Goal: Complete application form

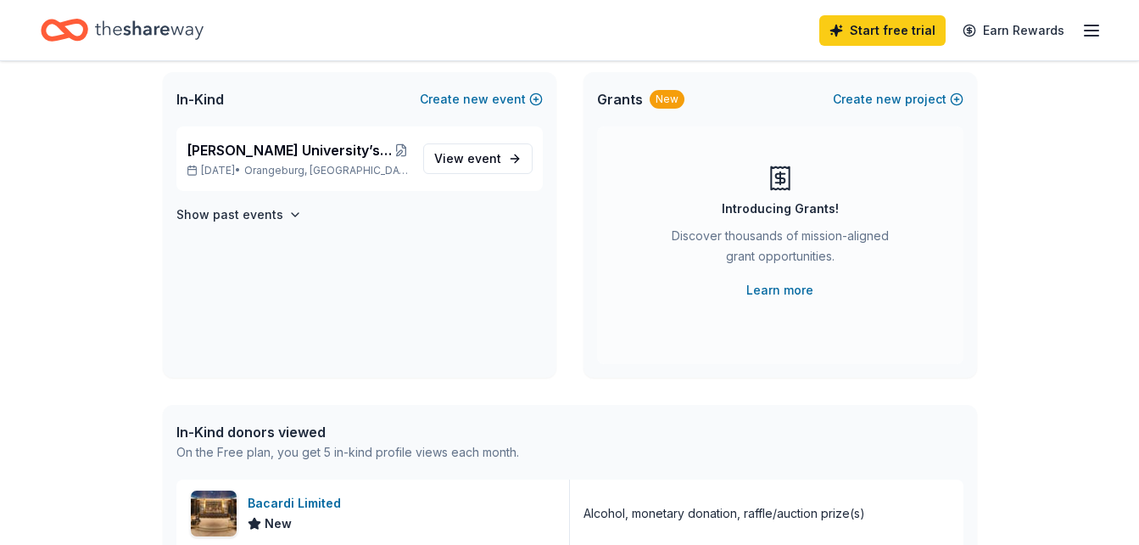
scroll to position [116, 0]
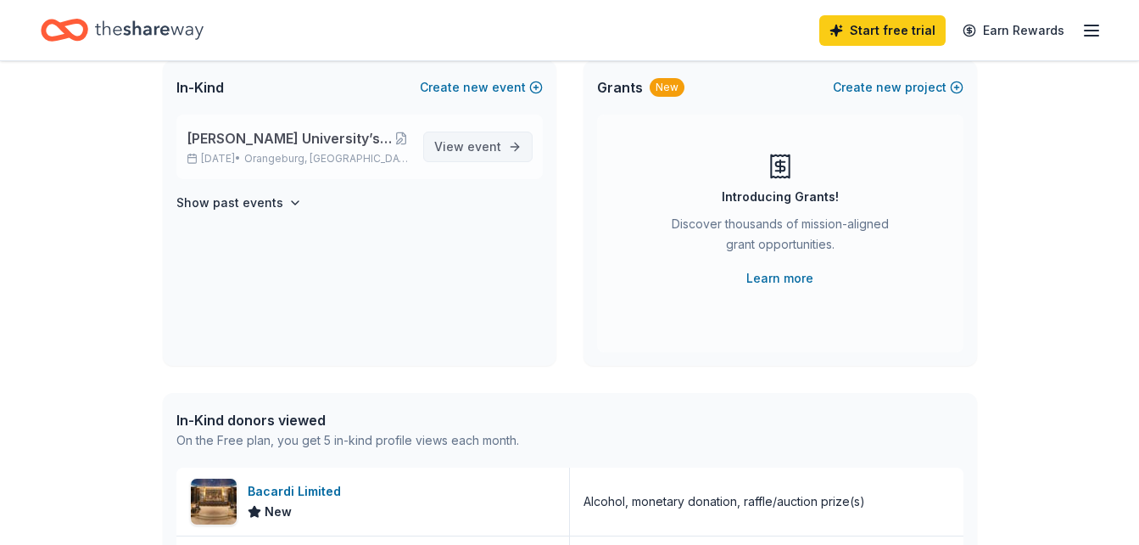
click at [487, 134] on link "View event" at bounding box center [477, 146] width 109 height 31
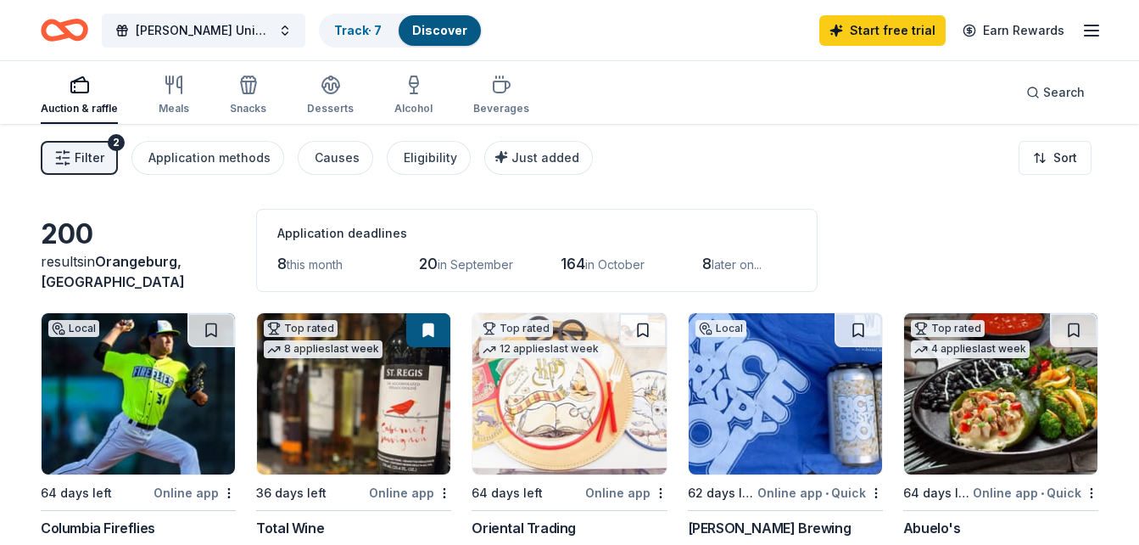
click at [309, 265] on span "this month" at bounding box center [315, 264] width 56 height 14
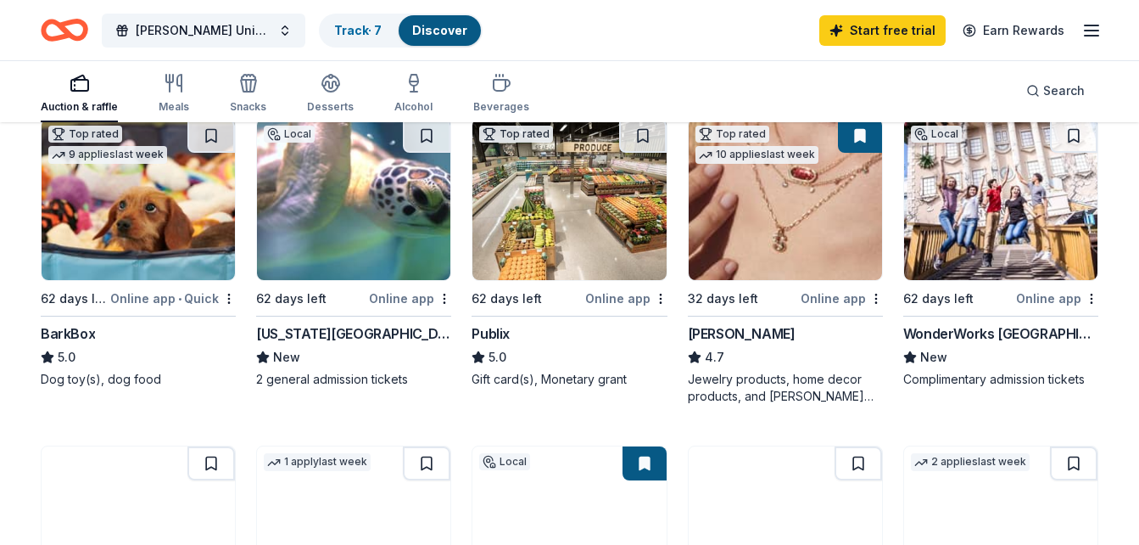
scroll to position [520, 0]
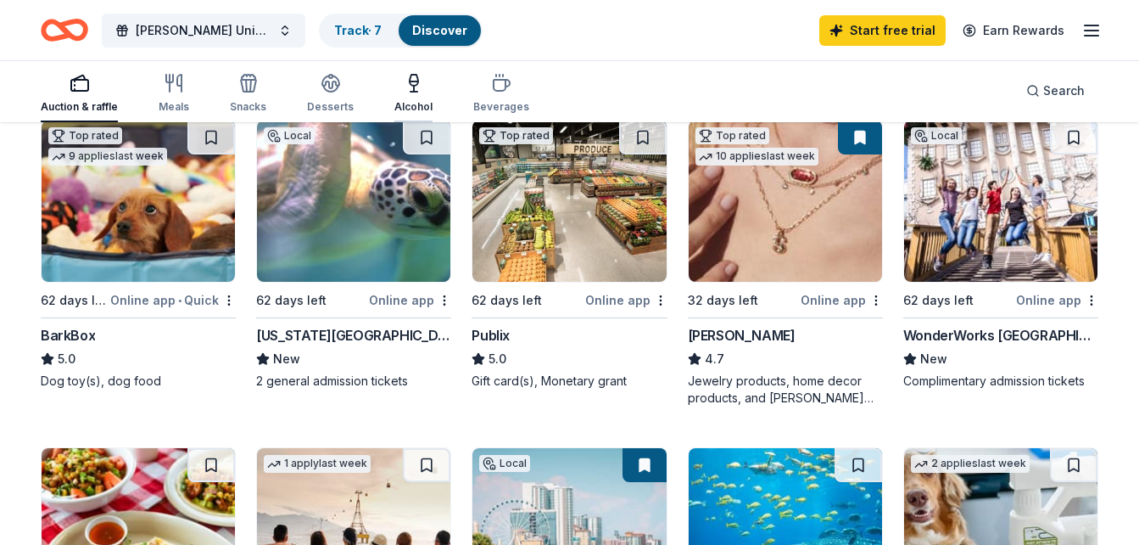
click at [405, 94] on div "Alcohol" at bounding box center [413, 93] width 38 height 41
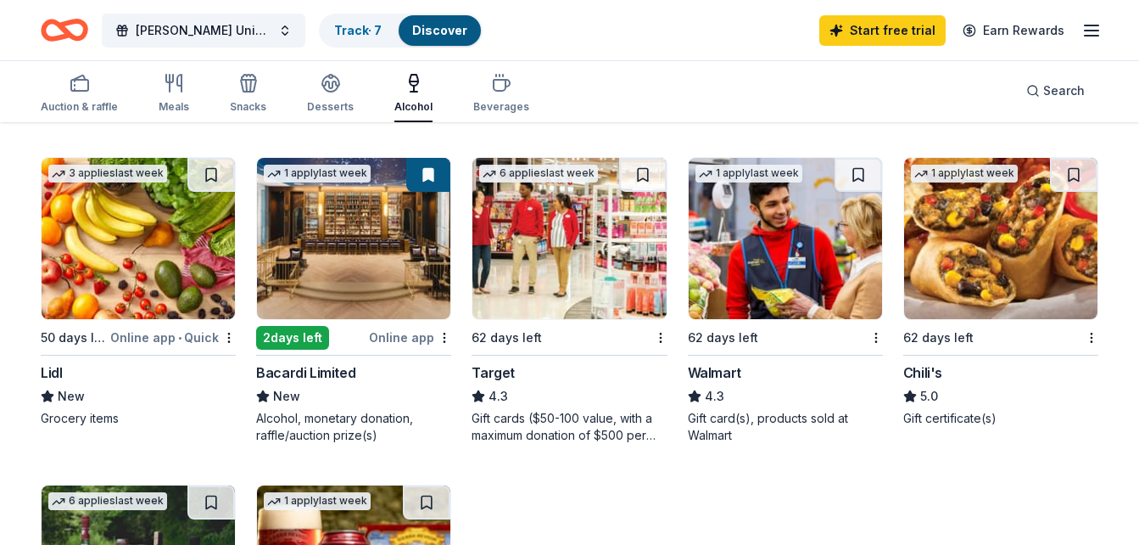
scroll to position [813, 0]
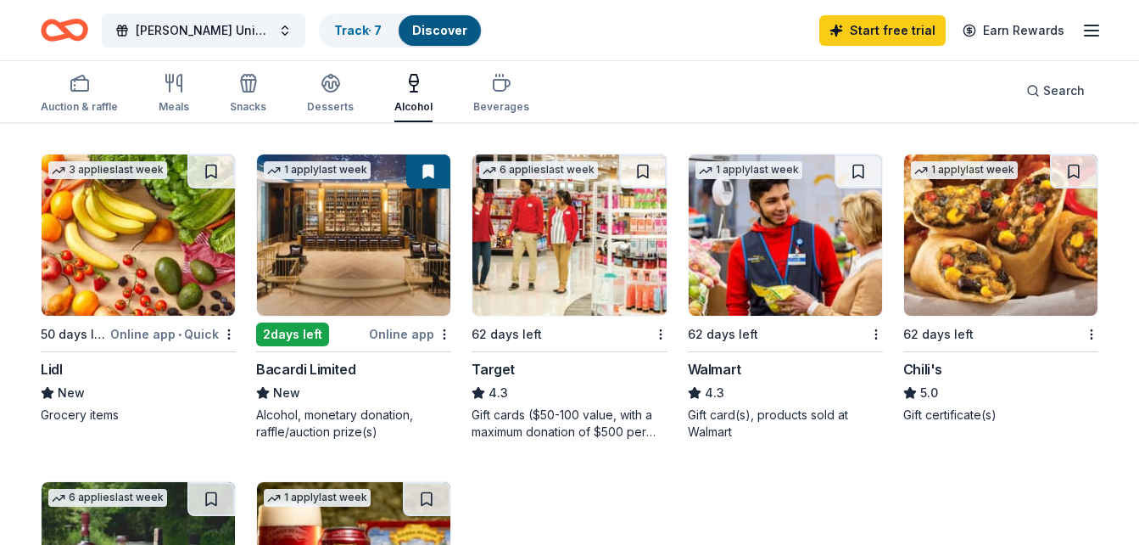
click at [333, 279] on img at bounding box center [353, 234] width 193 height 161
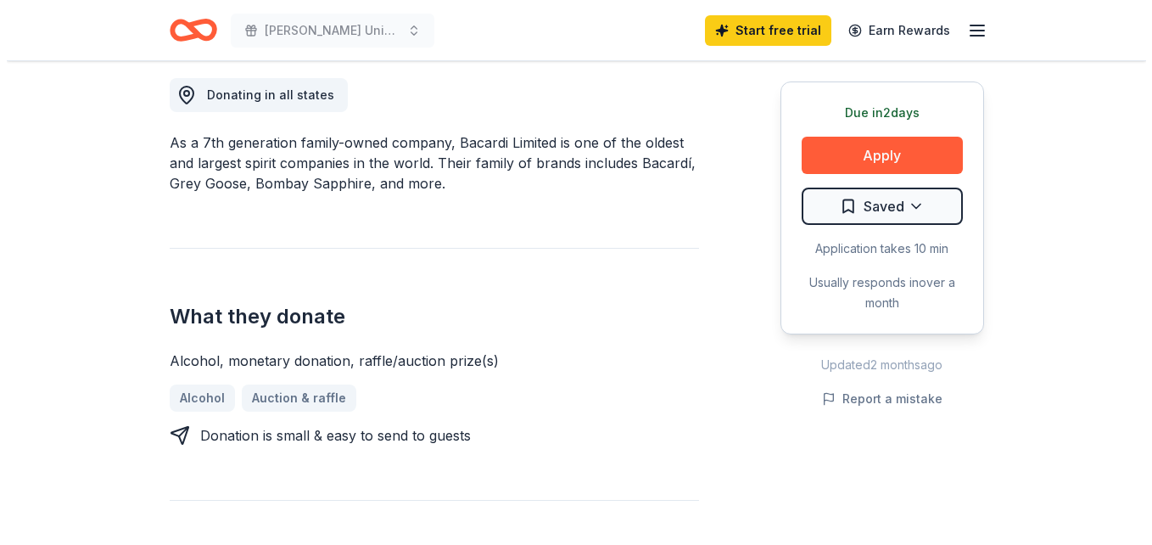
scroll to position [479, 0]
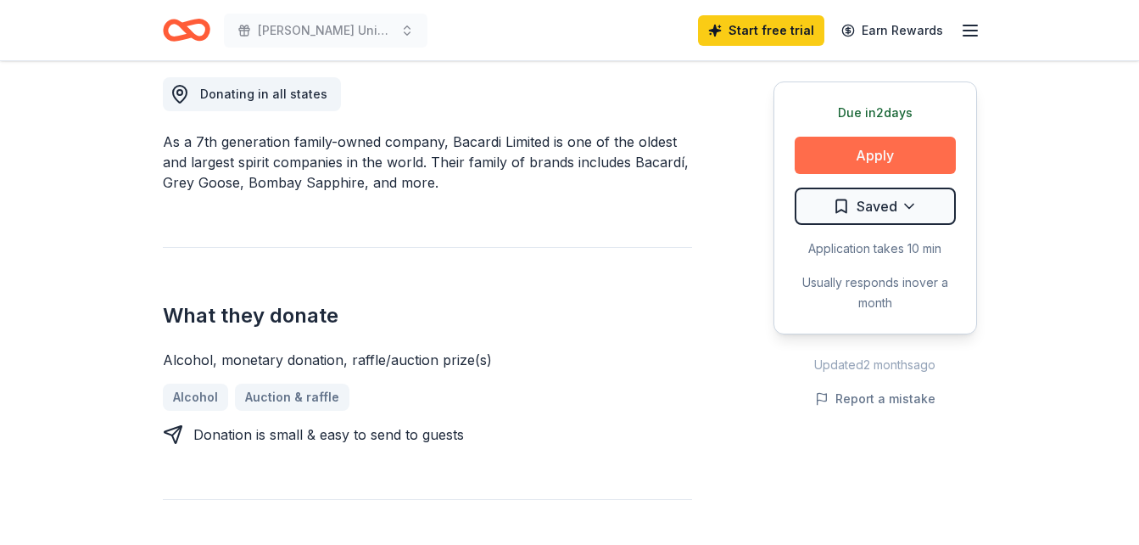
click at [831, 159] on button "Apply" at bounding box center [875, 155] width 161 height 37
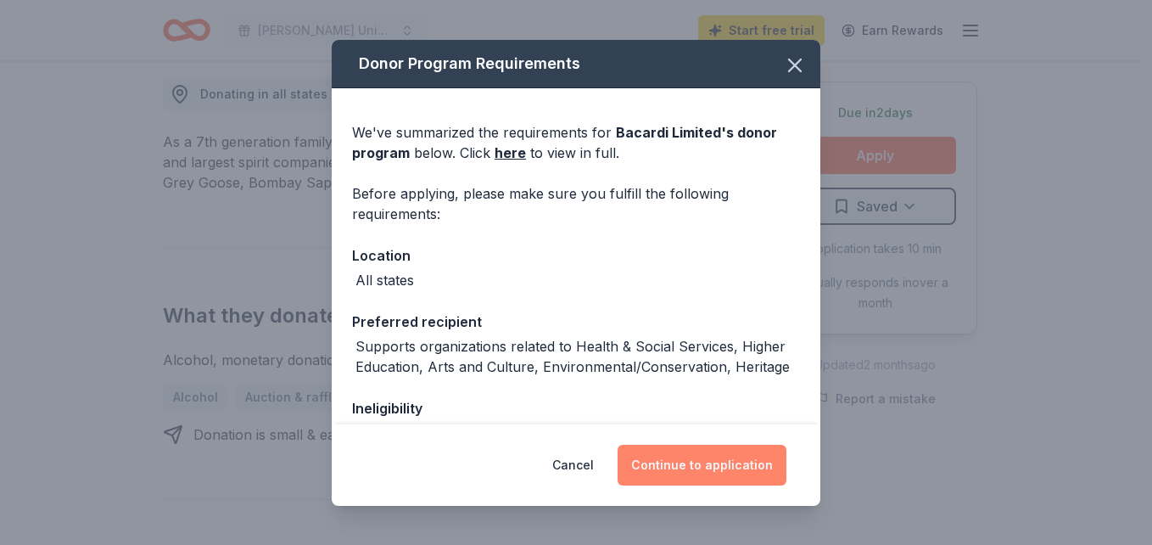
click at [714, 461] on button "Continue to application" at bounding box center [702, 464] width 169 height 41
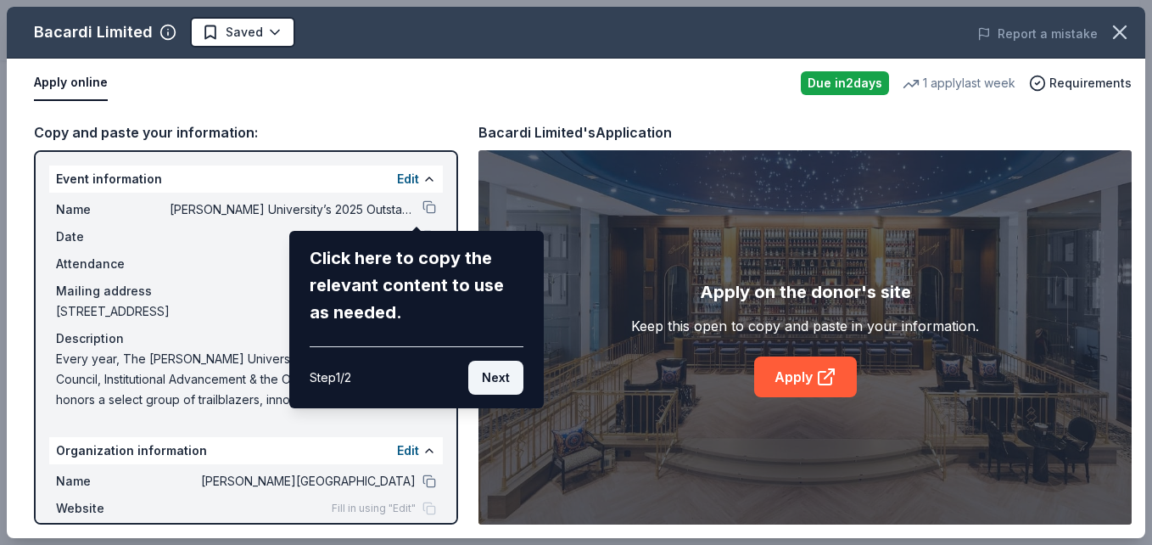
click at [498, 382] on button "Next" at bounding box center [495, 378] width 55 height 34
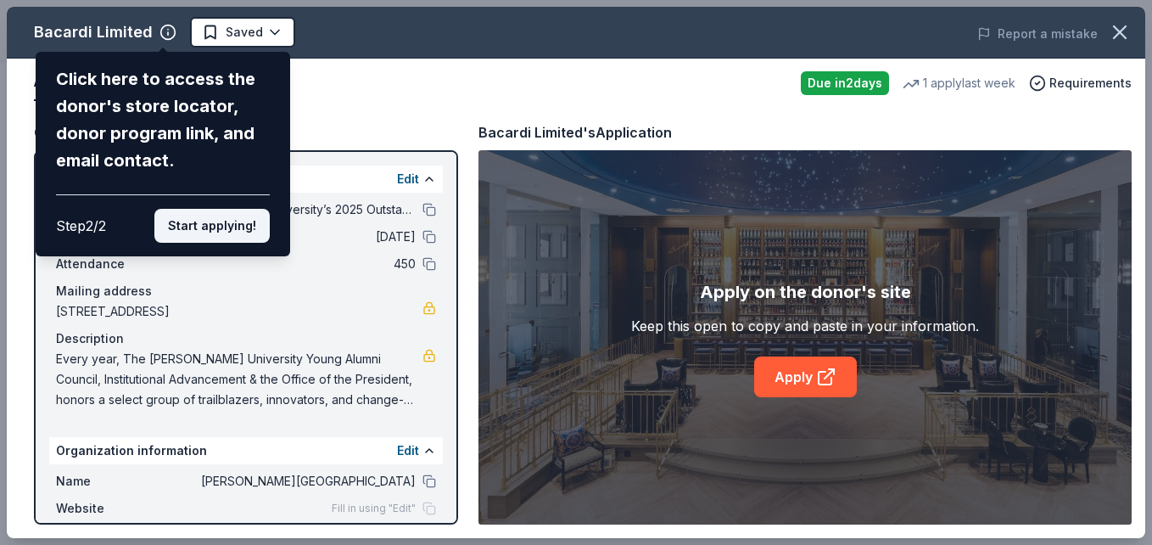
click at [193, 231] on button "Start applying!" at bounding box center [211, 226] width 115 height 34
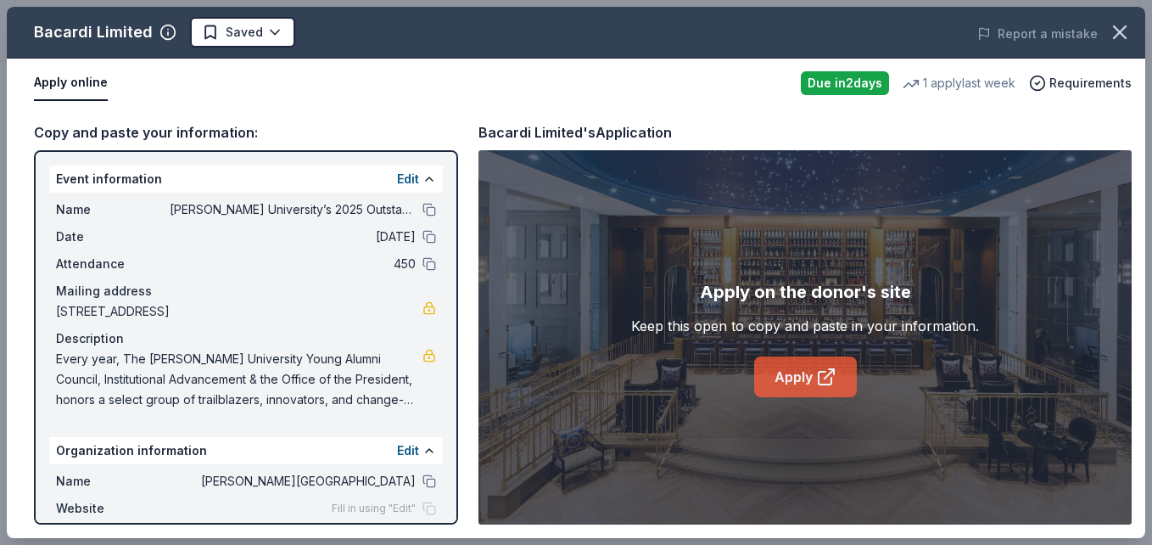
click at [773, 379] on link "Apply" at bounding box center [805, 376] width 103 height 41
click at [796, 375] on link "Apply" at bounding box center [805, 376] width 103 height 41
